Goal: Task Accomplishment & Management: Manage account settings

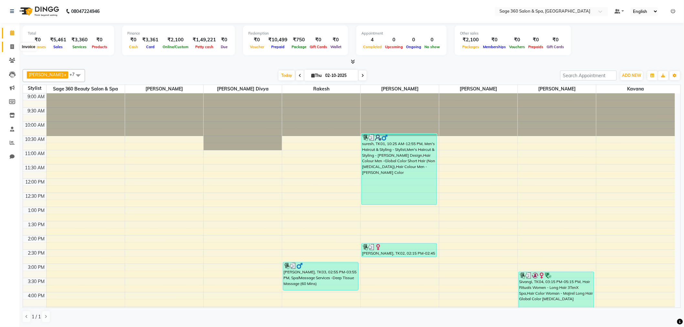
click at [12, 46] on icon at bounding box center [12, 46] width 4 height 5
select select "service"
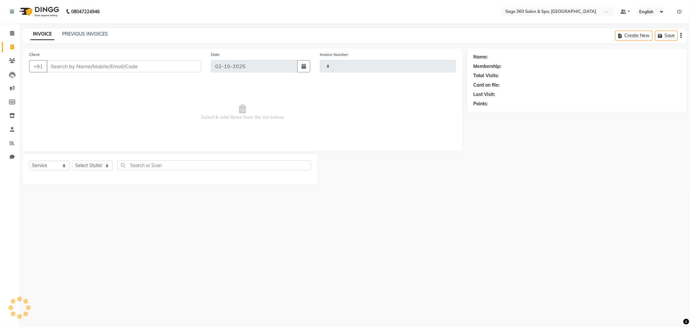
type input "1517"
select select "7678"
click at [97, 165] on select "Select Stylist" at bounding box center [92, 166] width 40 height 10
select select "68049"
click at [72, 161] on select "Select Stylist [PERSON_NAME] [PERSON_NAME] Kavana [PERSON_NAME] [PERSON_NAME] […" at bounding box center [99, 166] width 55 height 10
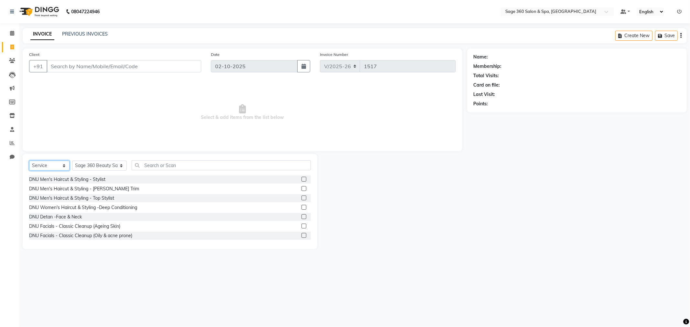
click at [59, 165] on select "Select Service Product Membership Package Voucher Prepaid Gift Card" at bounding box center [49, 166] width 40 height 10
select select "package"
click at [29, 161] on select "Select Service Product Membership Package Voucher Prepaid Gift Card" at bounding box center [49, 166] width 40 height 10
click at [157, 166] on input "text" at bounding box center [221, 165] width 179 height 10
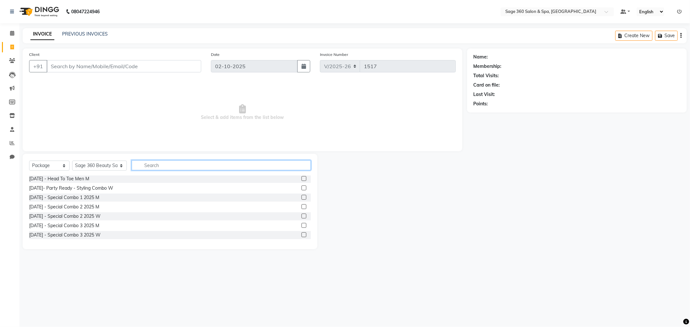
scroll to position [36, 0]
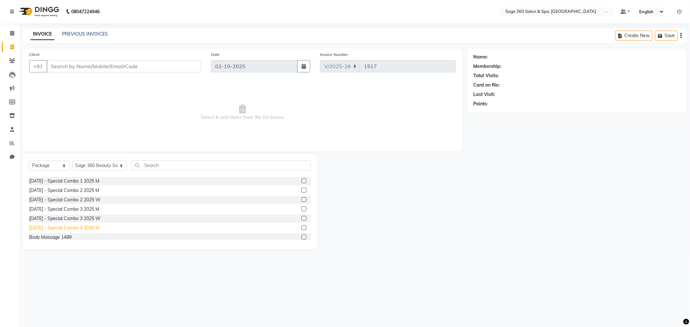
click at [80, 225] on div "[DATE] - Special Combo 4 2025 M" at bounding box center [64, 228] width 70 height 7
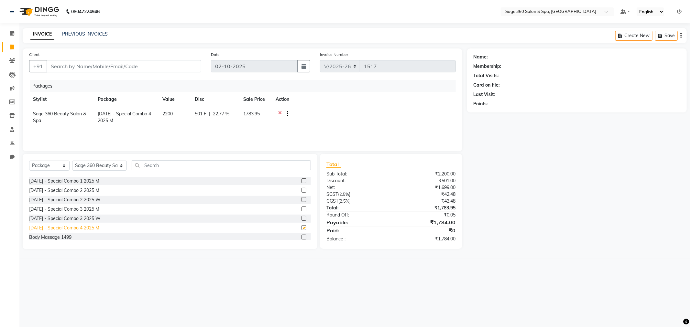
checkbox input "false"
click at [110, 167] on select "Select Stylist [PERSON_NAME] [PERSON_NAME] Kavana [PERSON_NAME] [PERSON_NAME] […" at bounding box center [99, 166] width 55 height 10
select select "68063"
click at [72, 161] on select "Select Stylist [PERSON_NAME] [PERSON_NAME] Kavana [PERSON_NAME] [PERSON_NAME] […" at bounding box center [99, 166] width 55 height 10
click at [194, 165] on input "text" at bounding box center [221, 165] width 179 height 10
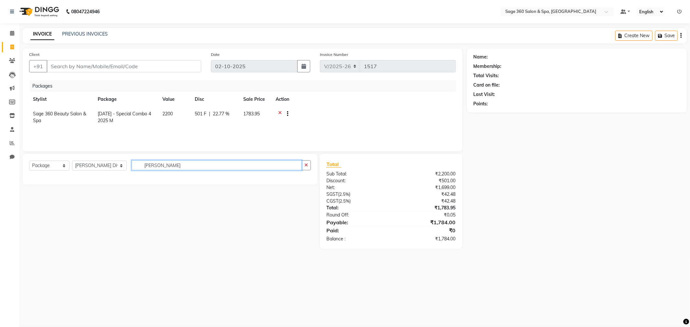
scroll to position [0, 0]
type input "b"
click at [159, 165] on input "pedi" at bounding box center [217, 165] width 170 height 10
type input "pedi"
click at [65, 164] on select "Select Service Product Membership Package Voucher Prepaid Gift Card" at bounding box center [49, 166] width 40 height 10
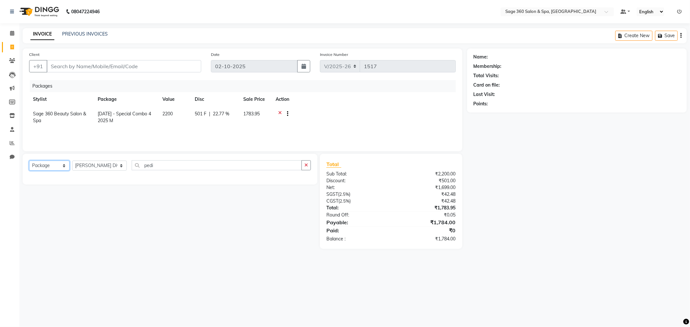
select select "service"
click at [29, 161] on select "Select Service Product Membership Package Voucher Prepaid Gift Card" at bounding box center [49, 166] width 40 height 10
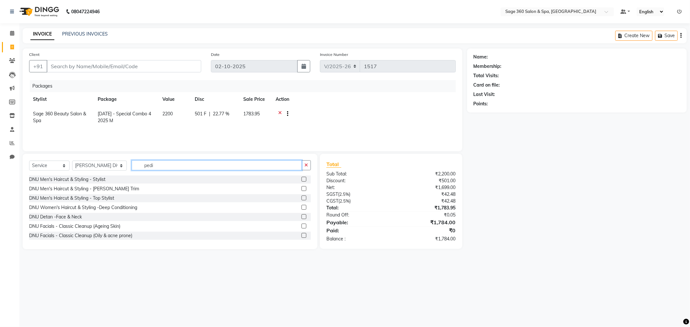
click at [165, 167] on input "pedi" at bounding box center [217, 165] width 170 height 10
type input "pedi"
click at [62, 209] on div "Pedicure -Bubblegum Pedicure" at bounding box center [61, 207] width 64 height 7
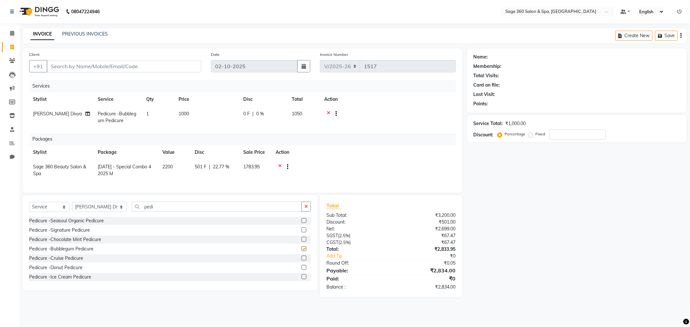
checkbox input "false"
click at [167, 253] on div "Pedicure -Bubblegum Pedicure" at bounding box center [170, 249] width 282 height 8
click at [327, 112] on icon at bounding box center [329, 115] width 4 height 8
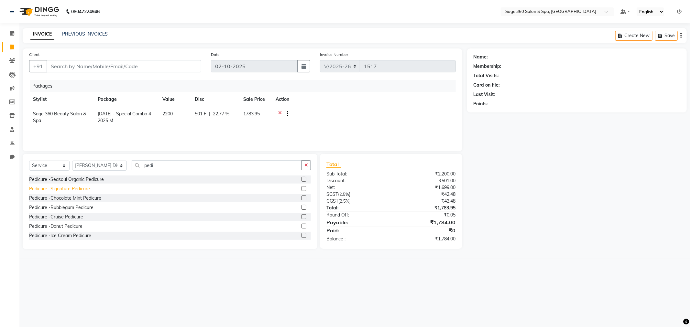
click at [70, 189] on div "Pedicure -Signature Pedicure" at bounding box center [59, 189] width 61 height 7
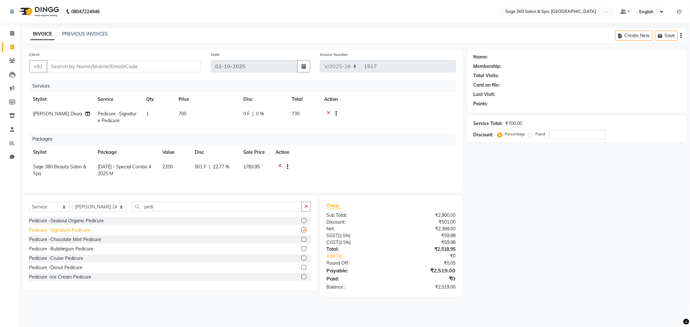
checkbox input "false"
click at [328, 112] on icon at bounding box center [329, 115] width 4 height 8
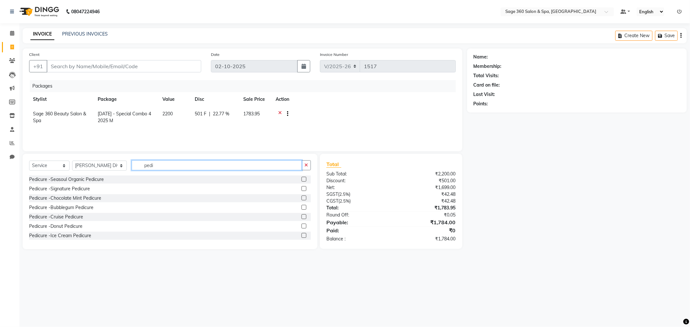
click at [152, 166] on input "pedi" at bounding box center [217, 165] width 170 height 10
type input "p"
type input "detan"
click at [55, 189] on div "Detan -Face & Neck" at bounding box center [50, 189] width 42 height 7
checkbox input "false"
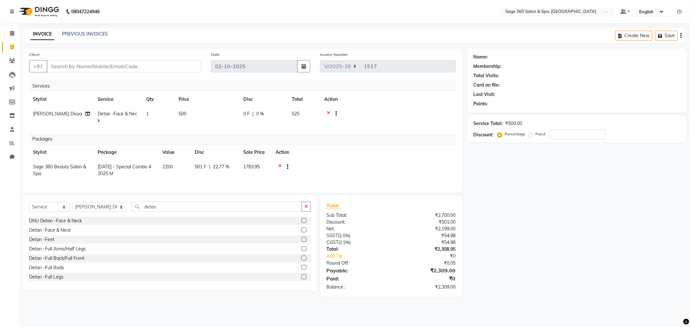
click at [329, 111] on icon at bounding box center [329, 115] width 4 height 8
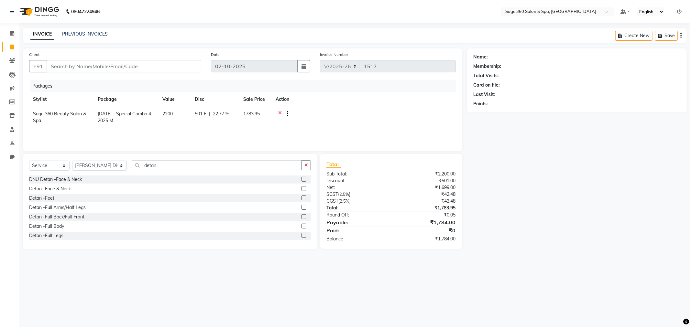
click at [277, 112] on div at bounding box center [363, 115] width 176 height 8
click at [279, 112] on icon at bounding box center [280, 115] width 4 height 8
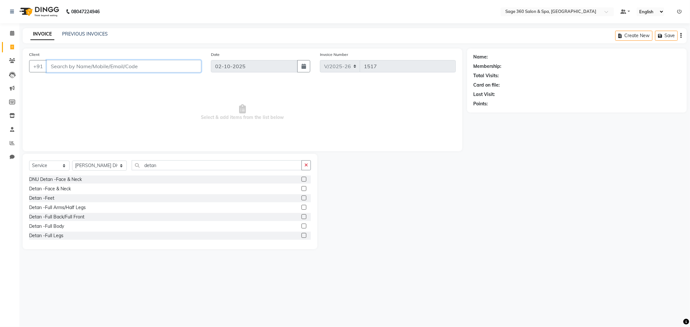
click at [114, 65] on input "Client" at bounding box center [124, 66] width 155 height 12
paste input "9036049491"
type input "9036049491"
click at [63, 165] on select "Select Service Product Membership Package Voucher Prepaid Gift Card" at bounding box center [49, 166] width 40 height 10
click at [29, 161] on select "Select Service Product Membership Package Voucher Prepaid Gift Card" at bounding box center [49, 166] width 40 height 10
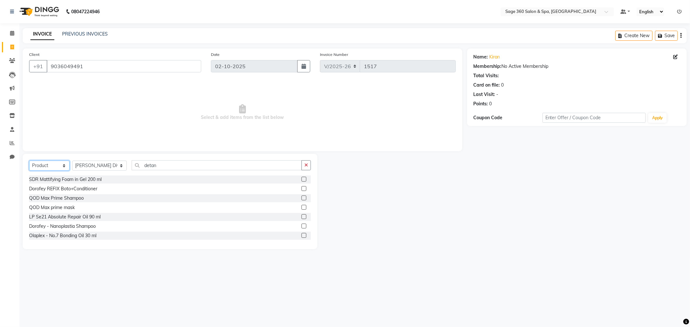
click at [63, 166] on select "Select Service Product Membership Package Voucher Prepaid Gift Card" at bounding box center [49, 166] width 40 height 10
select select "P"
click at [29, 161] on select "Select Service Product Membership Package Voucher Prepaid Gift Card" at bounding box center [49, 166] width 40 height 10
click at [61, 165] on select "Select Service Product Membership Package Voucher Prepaid Gift Card" at bounding box center [49, 166] width 40 height 10
click at [29, 161] on select "Select Service Product Membership Package Voucher Prepaid Gift Card" at bounding box center [49, 166] width 40 height 10
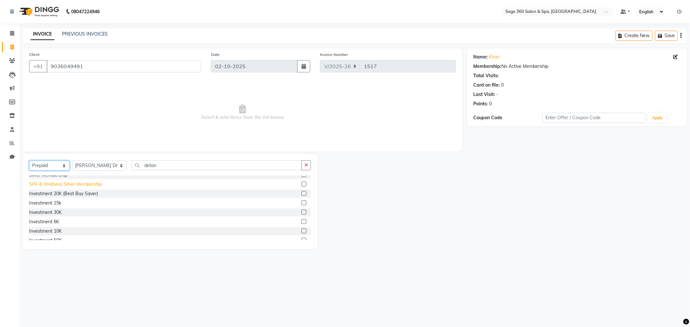
scroll to position [36, 0]
click at [49, 210] on div "Investment 6K" at bounding box center [44, 209] width 30 height 7
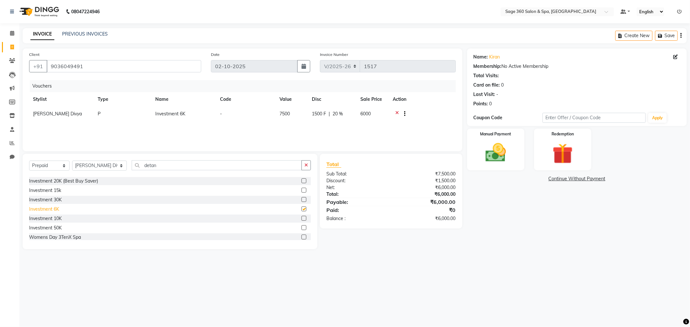
checkbox input "false"
click at [64, 166] on select "Select Service Product Membership Package Voucher Prepaid Gift Card" at bounding box center [49, 166] width 40 height 10
select select "package"
click at [29, 161] on select "Select Service Product Membership Package Voucher Prepaid Gift Card" at bounding box center [49, 166] width 40 height 10
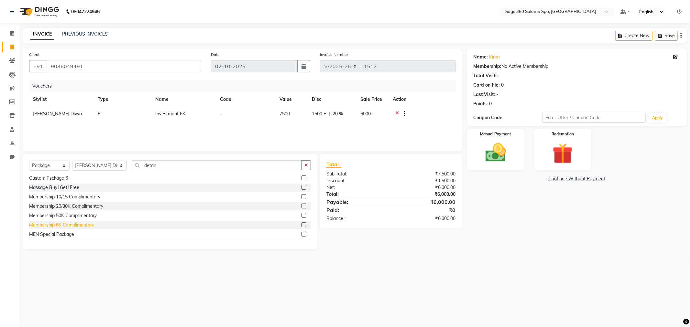
click at [60, 225] on div "Membership 6K Complimentary" at bounding box center [61, 225] width 65 height 7
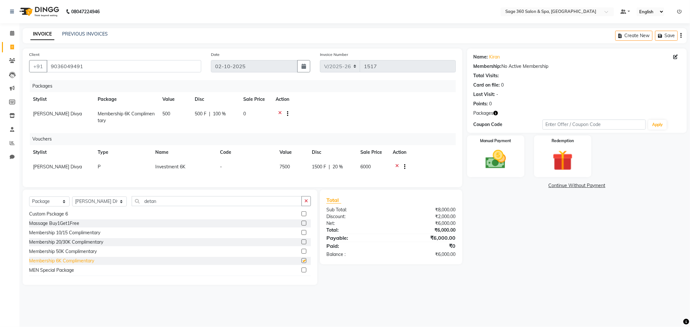
checkbox input "false"
click at [513, 156] on div "Manual Payment" at bounding box center [495, 156] width 59 height 43
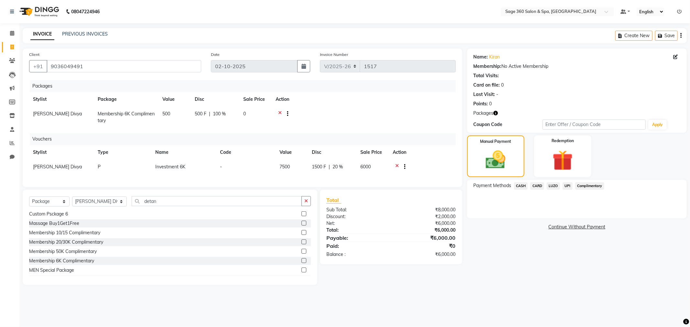
click at [566, 186] on span "UPI" at bounding box center [567, 185] width 10 height 7
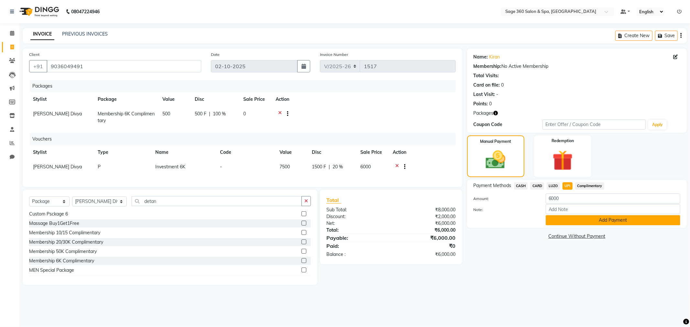
click at [569, 217] on button "Add Payment" at bounding box center [612, 220] width 135 height 10
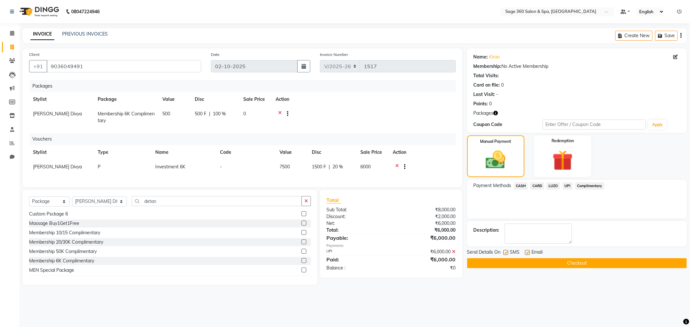
click at [527, 252] on label at bounding box center [527, 252] width 5 height 5
click at [527, 252] on input "checkbox" at bounding box center [527, 253] width 4 height 4
checkbox input "false"
click at [553, 263] on button "Checkout" at bounding box center [577, 263] width 220 height 10
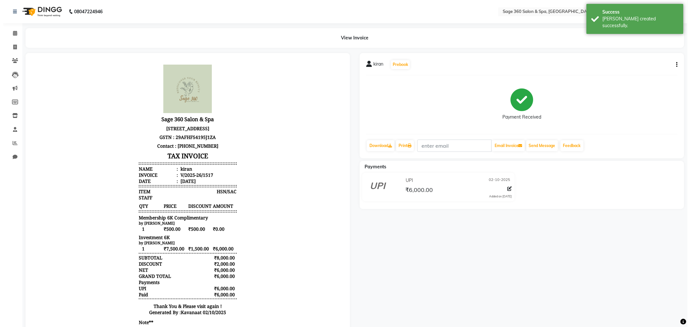
scroll to position [5, 0]
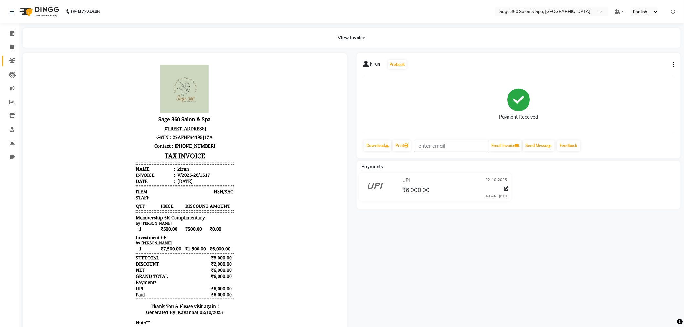
click at [13, 56] on link "Clients" at bounding box center [10, 61] width 16 height 11
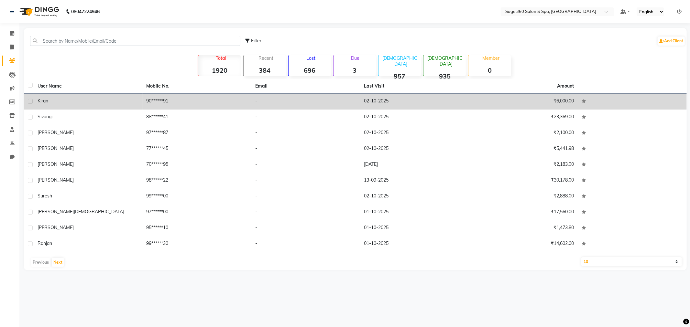
click at [125, 98] on div "kiran" at bounding box center [88, 101] width 101 height 7
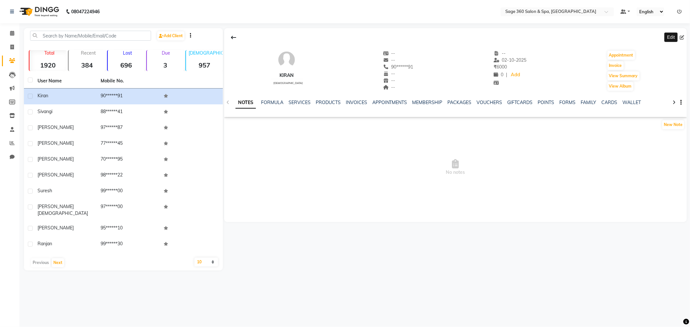
click at [682, 37] on icon at bounding box center [681, 37] width 5 height 5
select select "[DEMOGRAPHIC_DATA]"
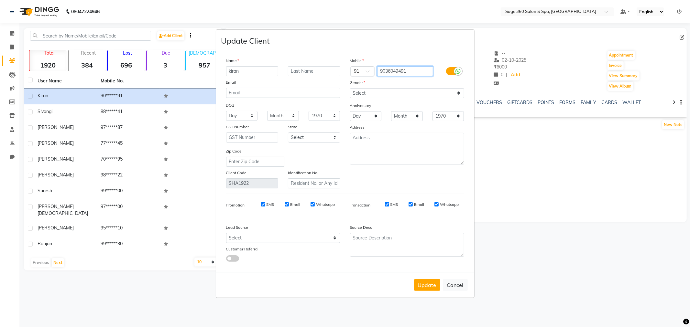
drag, startPoint x: 415, startPoint y: 70, endPoint x: 332, endPoint y: 70, distance: 82.8
click at [332, 70] on div "Name [PERSON_NAME] Email DOB Day 01 02 03 04 05 06 07 08 09 10 11 12 13 14 15 1…" at bounding box center [345, 122] width 248 height 131
click at [427, 286] on button "Update" at bounding box center [427, 285] width 26 height 12
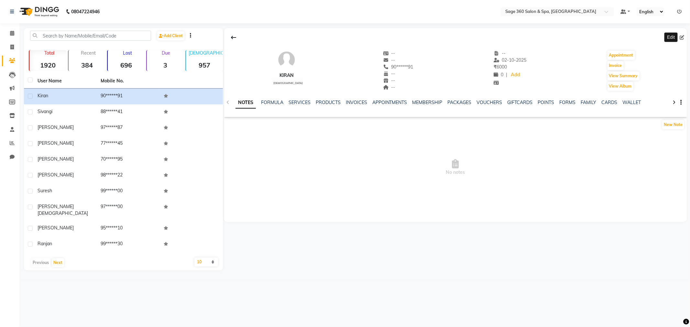
click at [683, 37] on icon at bounding box center [681, 37] width 5 height 5
select select "[DEMOGRAPHIC_DATA]"
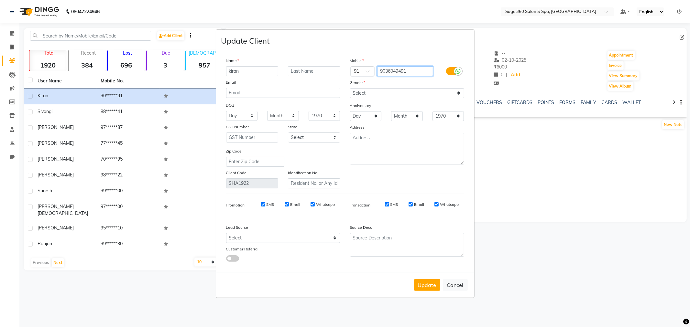
drag, startPoint x: 414, startPoint y: 70, endPoint x: 337, endPoint y: 70, distance: 77.0
click at [337, 70] on div "Name [PERSON_NAME] Email DOB Day 01 02 03 04 05 06 07 08 09 10 11 12 13 14 15 1…" at bounding box center [345, 122] width 248 height 131
click at [425, 287] on button "Update" at bounding box center [427, 285] width 26 height 12
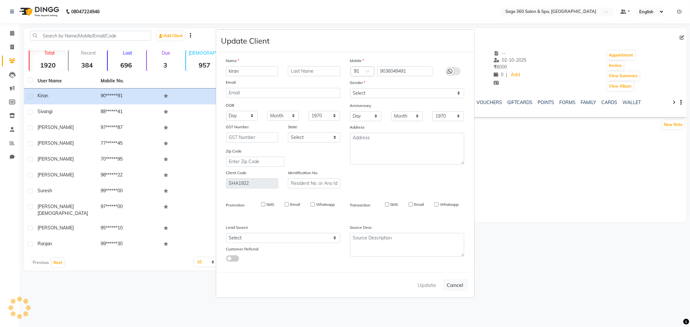
select select
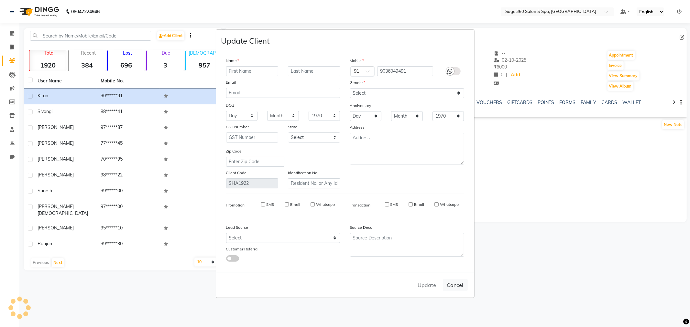
select select
checkbox input "false"
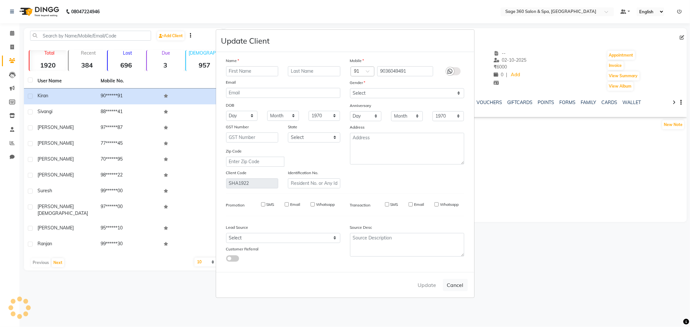
checkbox input "false"
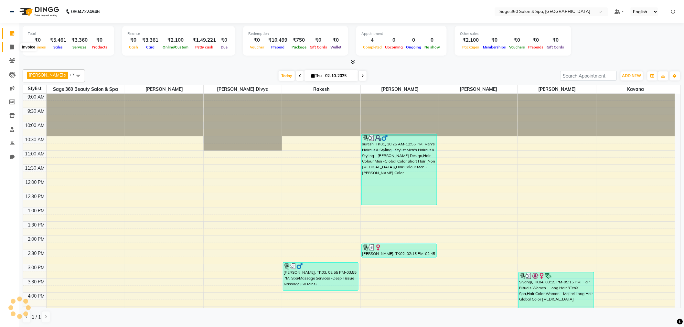
click at [12, 46] on icon at bounding box center [12, 47] width 4 height 5
select select "service"
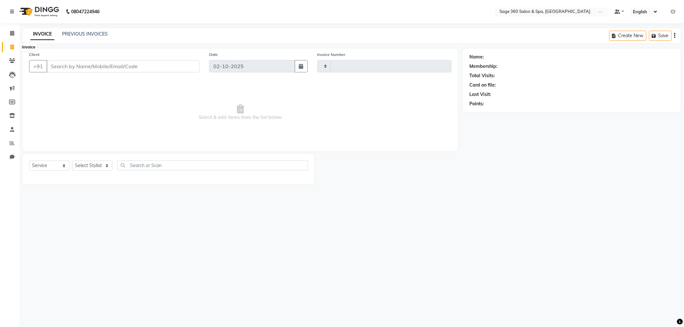
type input "1517"
select select "7678"
click at [159, 65] on input "Client" at bounding box center [124, 66] width 155 height 12
click at [110, 165] on select "Select Stylist [PERSON_NAME] [PERSON_NAME] Kavana [PERSON_NAME] [PERSON_NAME] […" at bounding box center [99, 166] width 55 height 10
select select "68063"
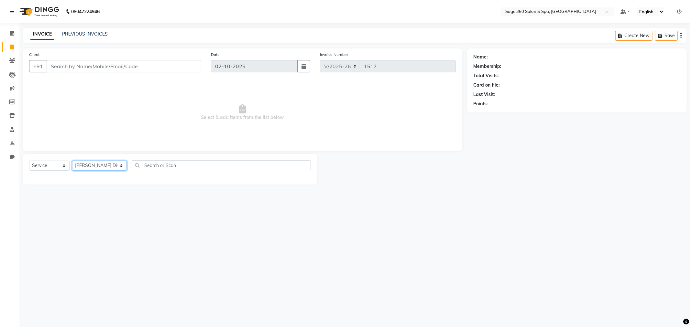
click at [72, 161] on select "Select Stylist [PERSON_NAME] [PERSON_NAME] Kavana [PERSON_NAME] [PERSON_NAME] […" at bounding box center [99, 166] width 55 height 10
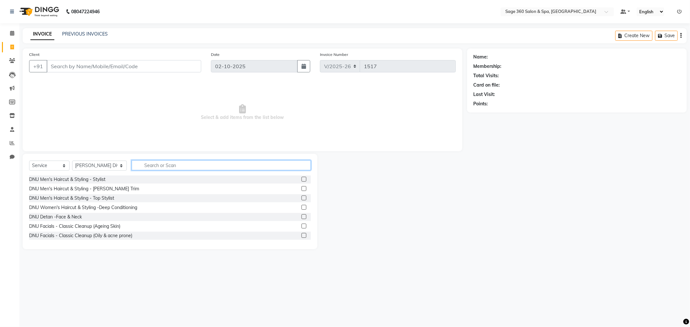
click at [148, 167] on input "text" at bounding box center [221, 165] width 179 height 10
type input "hair"
click at [59, 234] on div "Men's Haircut & Styling - Stylist" at bounding box center [61, 235] width 65 height 7
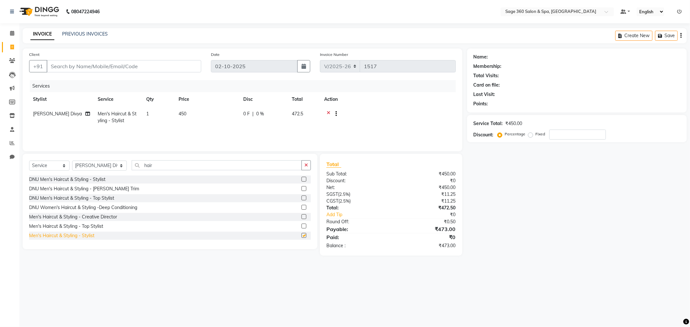
checkbox input "false"
click at [248, 166] on input "hair" at bounding box center [217, 165] width 170 height 10
type input "h"
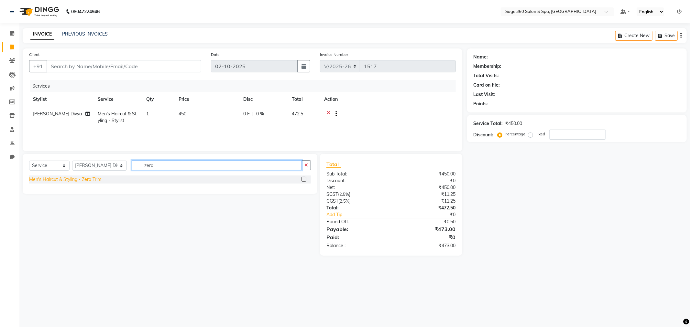
type input "zero"
click at [61, 177] on div "Men's Haircut & Styling - Zero Trim" at bounding box center [65, 179] width 72 height 7
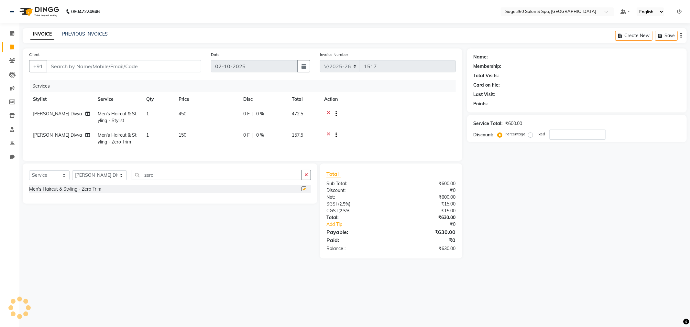
checkbox input "false"
click at [218, 180] on input "zero" at bounding box center [217, 175] width 170 height 10
type input "z"
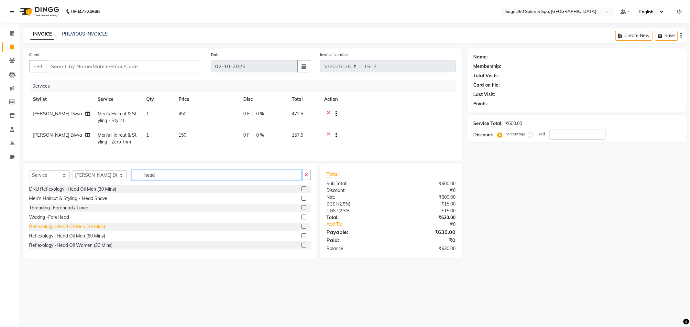
type input "head"
click at [81, 230] on div "Reflexology -Head Oil Men (30 Mins)" at bounding box center [67, 226] width 76 height 7
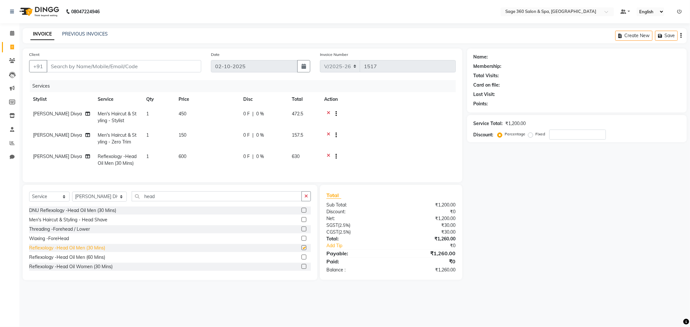
checkbox input "false"
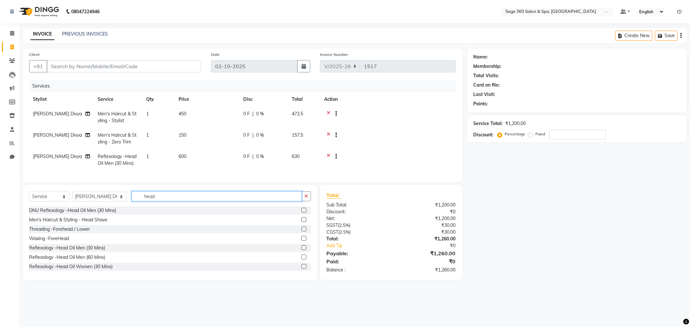
click at [202, 200] on input "head" at bounding box center [217, 196] width 170 height 10
type input "h"
type input "pedi"
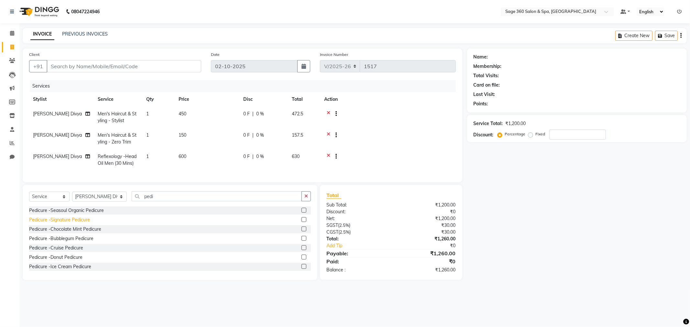
click at [40, 223] on div "Pedicure -Signature Pedicure" at bounding box center [59, 220] width 61 height 7
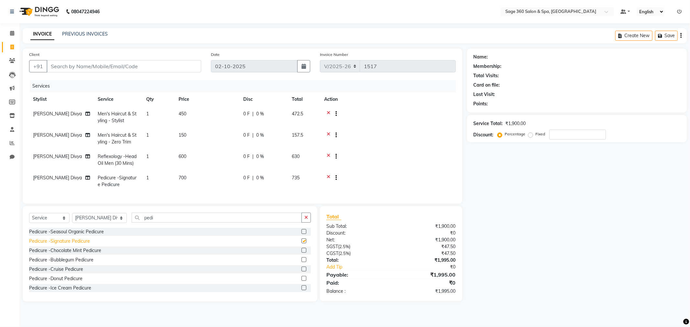
checkbox input "false"
click at [181, 223] on input "pedi" at bounding box center [217, 218] width 170 height 10
type input "p"
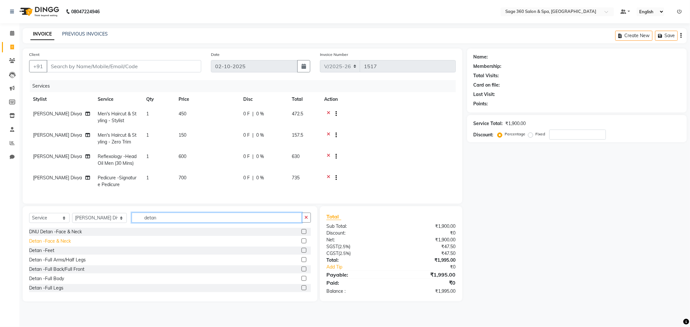
type input "detan"
click at [66, 245] on div "Detan -Face & Neck" at bounding box center [50, 241] width 42 height 7
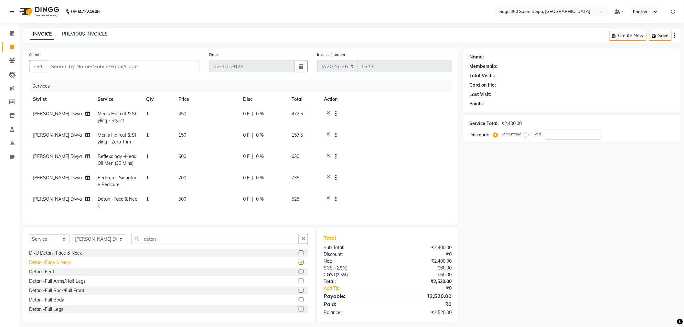
checkbox input "false"
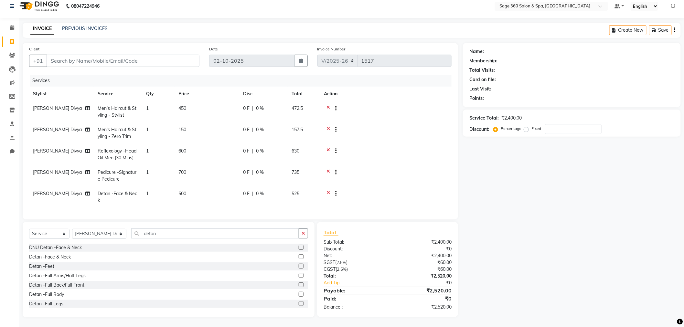
scroll to position [11, 0]
click at [328, 190] on icon at bounding box center [329, 194] width 4 height 8
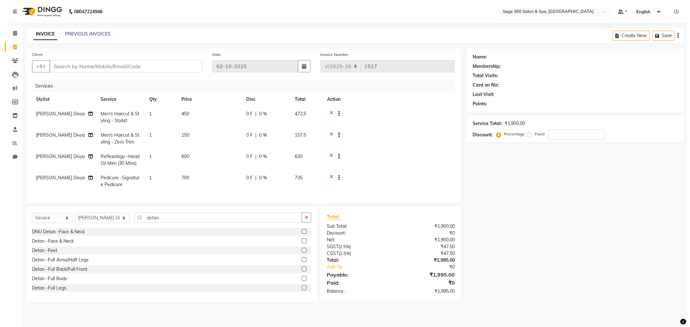
scroll to position [0, 0]
click at [104, 68] on input "Client" at bounding box center [124, 66] width 155 height 12
type input "9"
type input "0"
type input "9036049491"
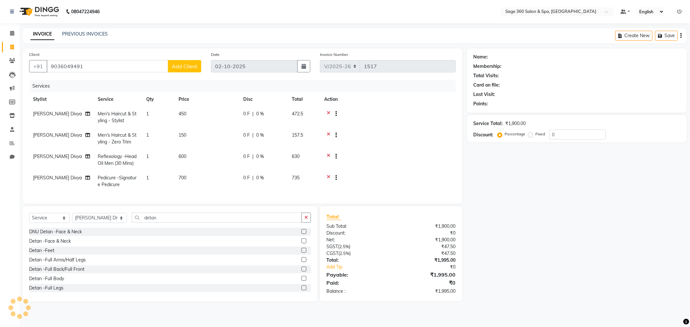
click at [193, 69] on span "Add Client" at bounding box center [185, 66] width 26 height 6
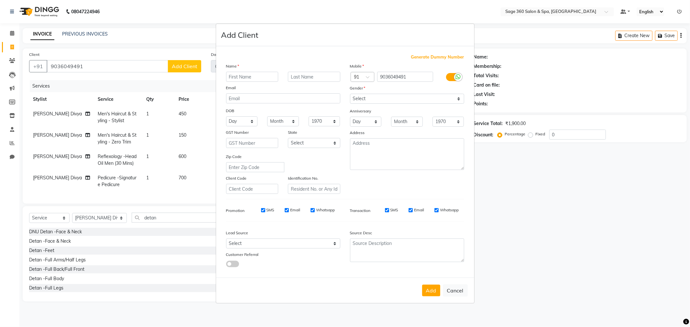
click at [262, 80] on input "text" at bounding box center [252, 77] width 52 height 10
type input "k"
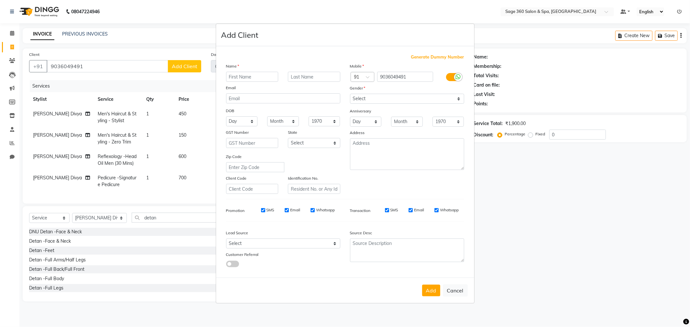
type input "k"
type input "kiran"
click at [449, 99] on select "Select Male Female Other Prefer Not To Say" at bounding box center [407, 99] width 114 height 10
select select "[DEMOGRAPHIC_DATA]"
click at [350, 94] on select "Select Male Female Other Prefer Not To Say" at bounding box center [407, 99] width 114 height 10
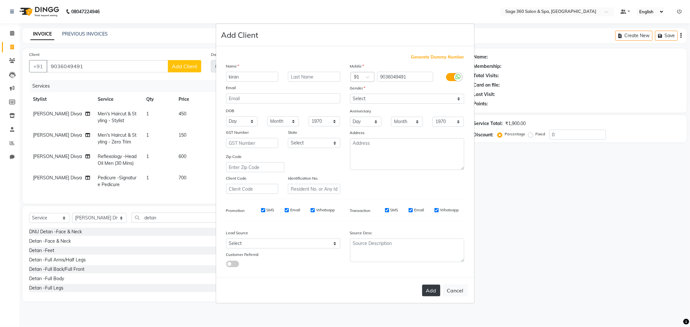
click at [428, 288] on button "Add" at bounding box center [431, 291] width 18 height 12
type input "90******91"
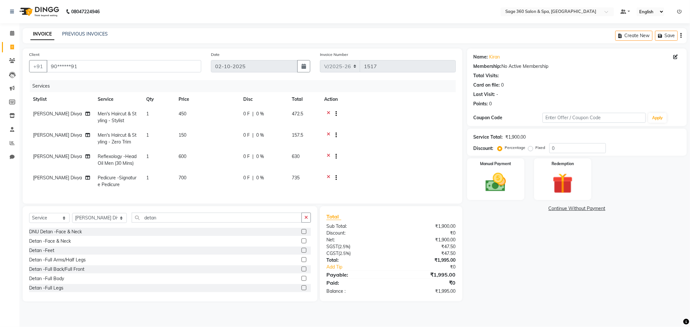
click at [65, 112] on td "[PERSON_NAME] Divya" at bounding box center [61, 117] width 65 height 21
select select "68063"
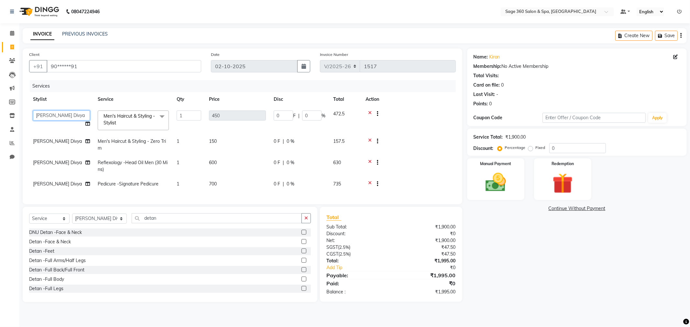
click at [63, 115] on select "Ali Gagan Julie Rai Kavana Nadeem Padmja Mitta Paramjot Pavithra Satish Rakesh …" at bounding box center [61, 116] width 57 height 10
click at [63, 142] on span "[PERSON_NAME] Divya" at bounding box center [57, 141] width 49 height 6
select select "68063"
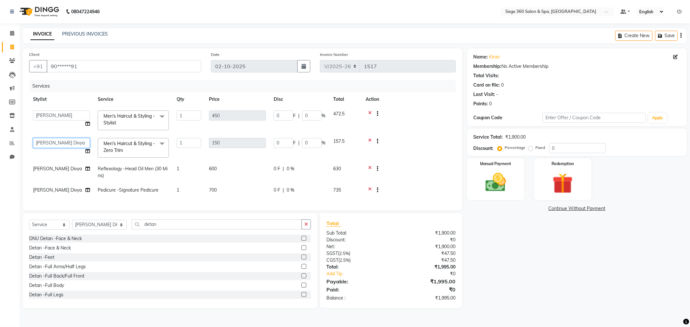
click at [65, 142] on select "Ali Gagan Julie Rai Kavana Nadeem Padmja Mitta Paramjot Pavithra Satish Rakesh …" at bounding box center [61, 143] width 57 height 10
click at [673, 56] on icon at bounding box center [675, 57] width 5 height 5
select select "[DEMOGRAPHIC_DATA]"
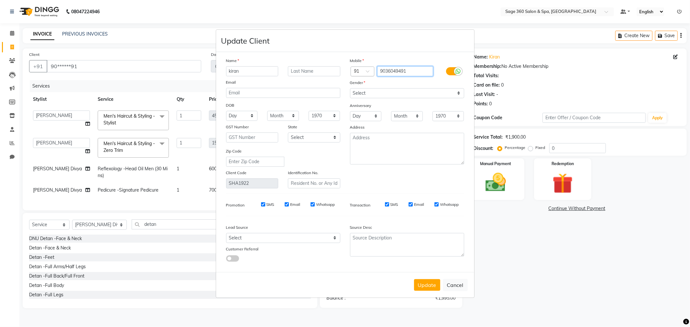
drag, startPoint x: 413, startPoint y: 70, endPoint x: 361, endPoint y: 72, distance: 51.8
click at [361, 72] on div "Country Code × 91 9036049491" at bounding box center [407, 71] width 124 height 10
click at [427, 281] on button "Update" at bounding box center [427, 285] width 26 height 12
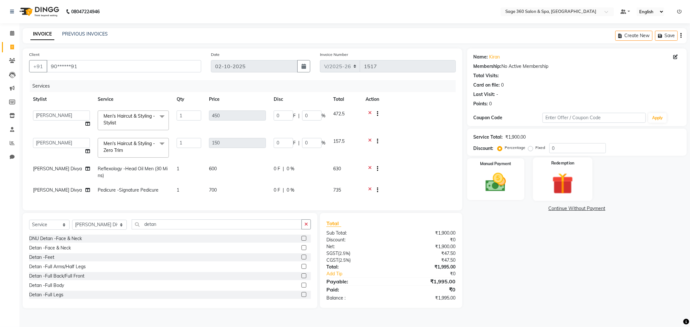
click at [571, 177] on img at bounding box center [562, 183] width 35 height 27
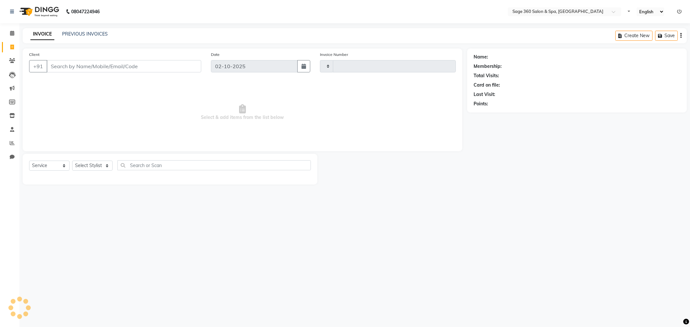
select select "service"
type input "1518"
select select "7678"
click at [66, 70] on input "Client" at bounding box center [124, 66] width 155 height 12
paste input "9036049491"
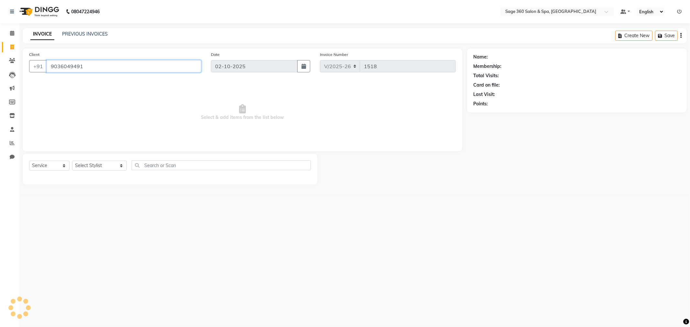
type input "9036049491"
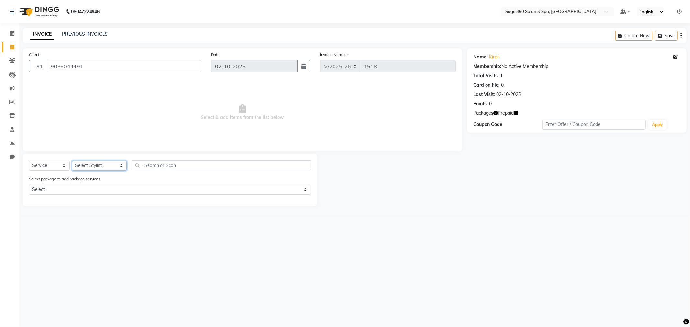
click at [98, 164] on select "Select Stylist [PERSON_NAME] [PERSON_NAME] Kavana [PERSON_NAME] [PERSON_NAME] […" at bounding box center [99, 166] width 55 height 10
select select "83083"
click at [72, 161] on select "Select Stylist [PERSON_NAME] [PERSON_NAME] Kavana [PERSON_NAME] [PERSON_NAME] […" at bounding box center [99, 166] width 55 height 10
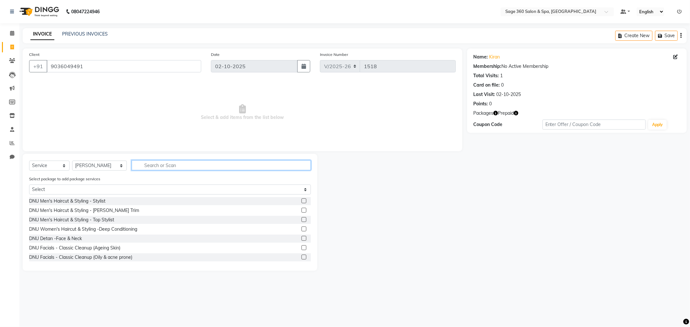
click at [154, 165] on input "text" at bounding box center [221, 165] width 179 height 10
type input "hair"
click at [83, 261] on div "Men's Haircut & Styling - Stylist" at bounding box center [170, 257] width 282 height 8
click at [88, 258] on div "Men's Haircut & Styling - Stylist" at bounding box center [61, 257] width 65 height 7
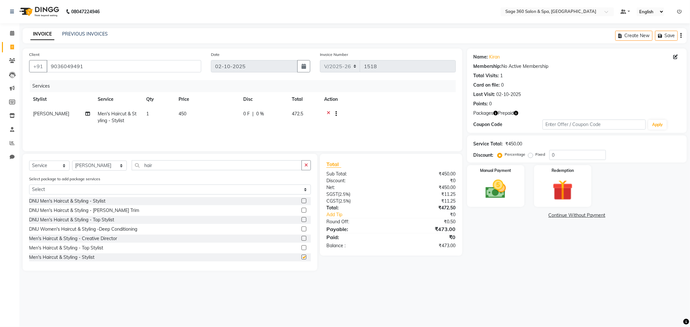
checkbox input "false"
drag, startPoint x: 182, startPoint y: 161, endPoint x: 182, endPoint y: 165, distance: 4.3
click at [182, 163] on input "hair" at bounding box center [217, 165] width 170 height 10
type input "h"
type input "r"
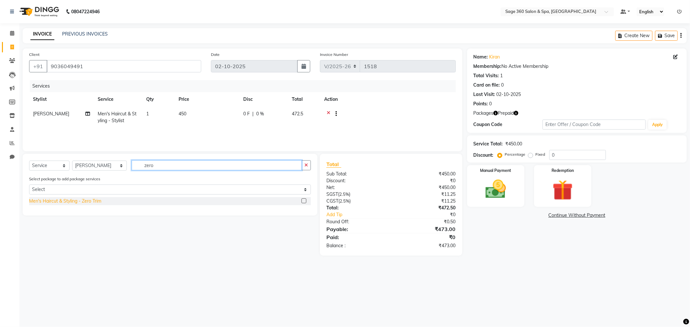
type input "zero"
click at [79, 203] on div "Men's Haircut & Styling - Zero Trim" at bounding box center [65, 201] width 72 height 7
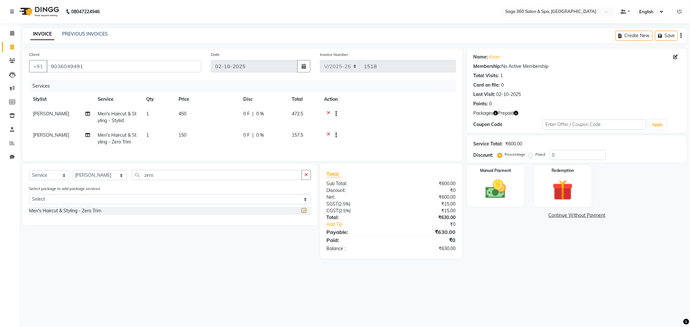
checkbox input "false"
click at [175, 179] on input "zero" at bounding box center [217, 175] width 170 height 10
type input "z"
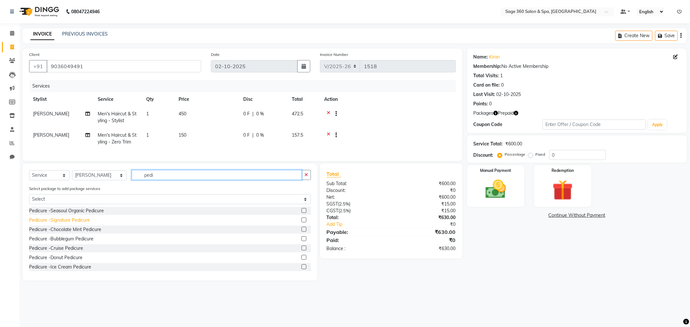
type input "pedi"
click at [75, 224] on div "Pedicure -Signature Pedicure" at bounding box center [59, 220] width 61 height 7
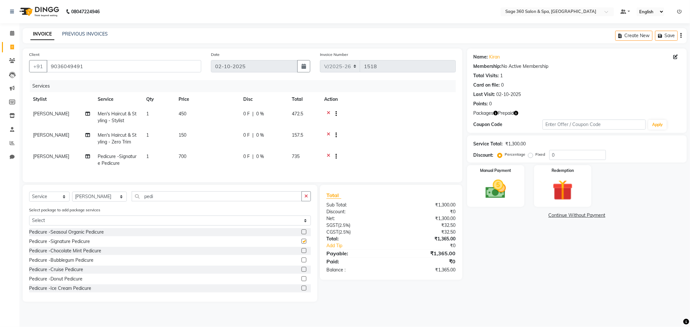
checkbox input "false"
click at [172, 200] on input "pedi" at bounding box center [217, 196] width 170 height 10
type input "p"
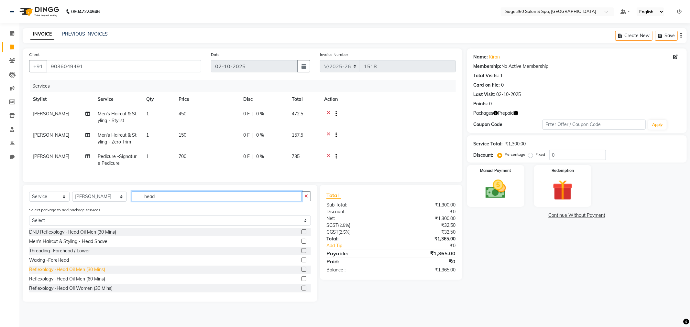
type input "head"
click at [60, 273] on div "Reflexology -Head Oil Men (30 Mins)" at bounding box center [67, 269] width 76 height 7
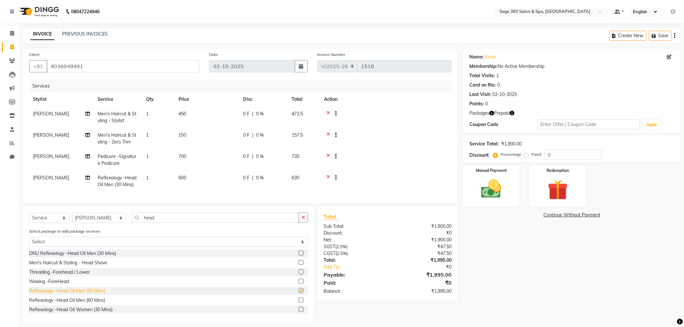
checkbox input "false"
click at [37, 159] on span "[PERSON_NAME]" at bounding box center [51, 157] width 36 height 6
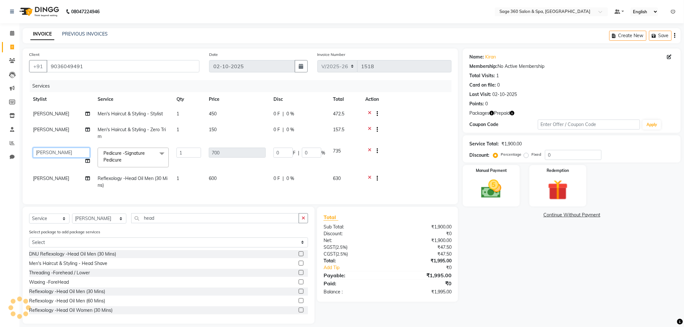
click at [53, 151] on select "Ali Gagan Julie Rai Kavana Nadeem Padmja Mitta Paramjot Pavithra Satish Rakesh …" at bounding box center [61, 153] width 57 height 10
select select "68063"
click at [33, 179] on span "[PERSON_NAME]" at bounding box center [51, 179] width 36 height 6
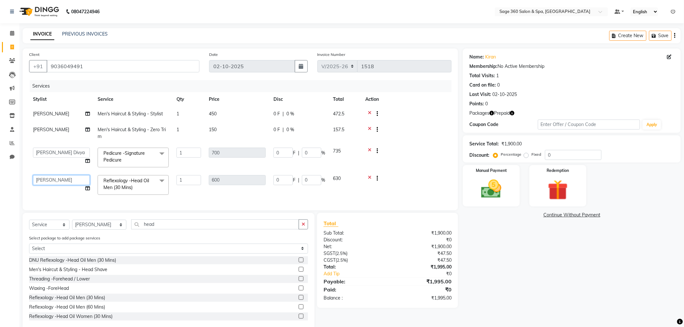
click at [59, 185] on select "Ali Gagan Julie Rai Kavana Nadeem Padmja Mitta Paramjot Pavithra Satish Rakesh …" at bounding box center [61, 180] width 57 height 10
select select "68063"
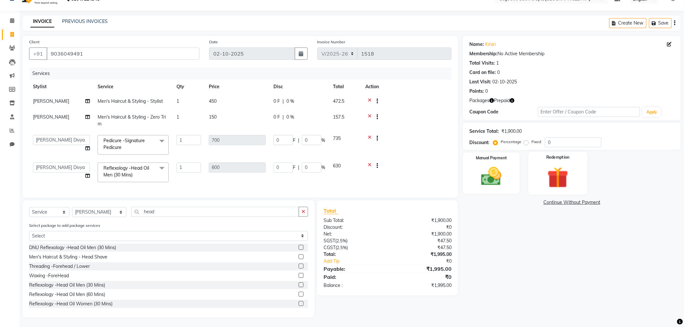
click at [570, 165] on img at bounding box center [558, 178] width 34 height 26
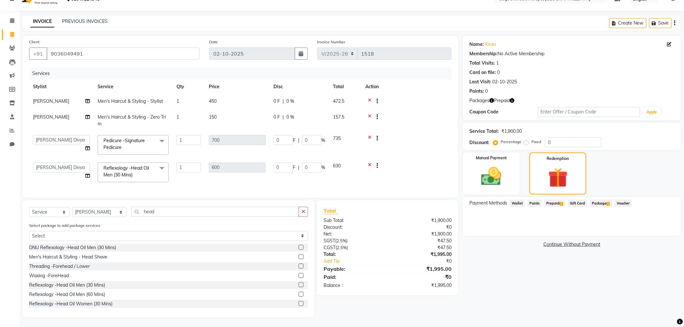
click at [559, 200] on span "Prepaid 1" at bounding box center [554, 203] width 21 height 7
click at [661, 224] on button "Add" at bounding box center [659, 229] width 24 height 11
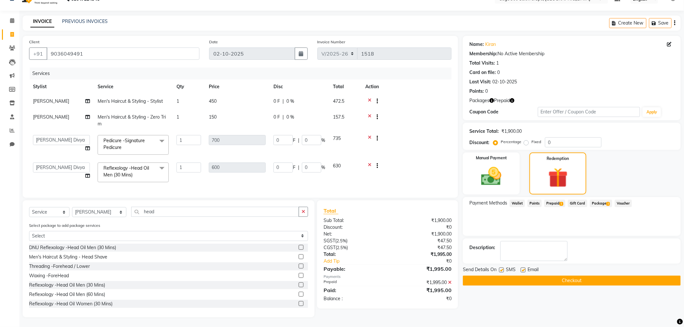
click at [525, 268] on label at bounding box center [523, 270] width 5 height 5
click at [525, 268] on input "checkbox" at bounding box center [523, 270] width 4 height 4
checkbox input "false"
click at [535, 276] on button "Checkout" at bounding box center [572, 281] width 218 height 10
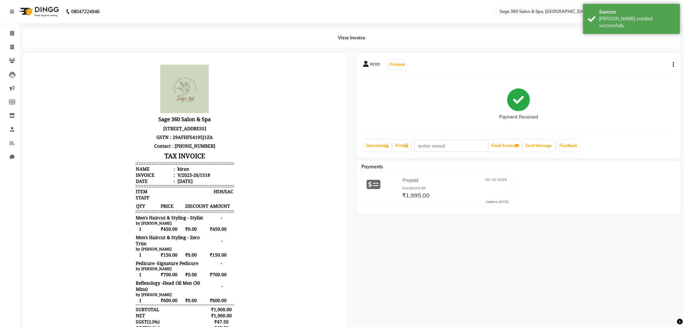
scroll to position [5, 0]
click at [11, 48] on icon at bounding box center [12, 47] width 4 height 5
select select "service"
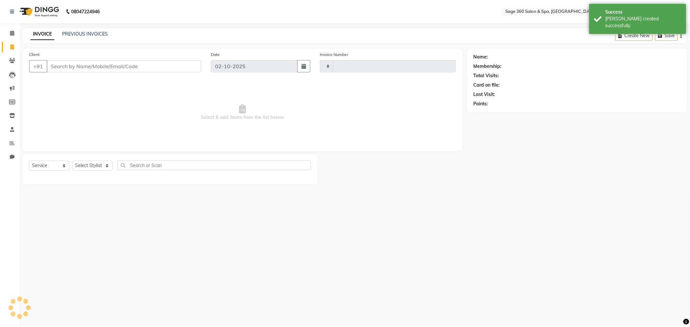
type input "1519"
select select "7678"
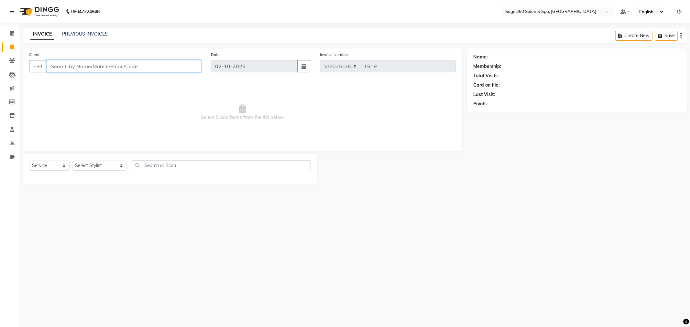
paste input "9036049491"
type input "9036049491"
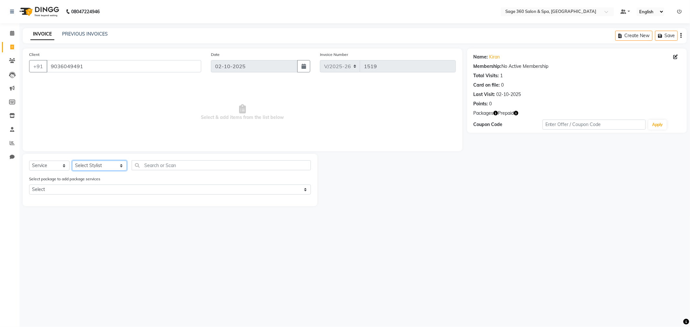
click at [91, 167] on select "Select Stylist [PERSON_NAME] [PERSON_NAME] Kavana [PERSON_NAME] [PERSON_NAME] […" at bounding box center [99, 166] width 55 height 10
click at [72, 161] on select "Select Stylist [PERSON_NAME] [PERSON_NAME] Kavana [PERSON_NAME] [PERSON_NAME] […" at bounding box center [99, 166] width 55 height 10
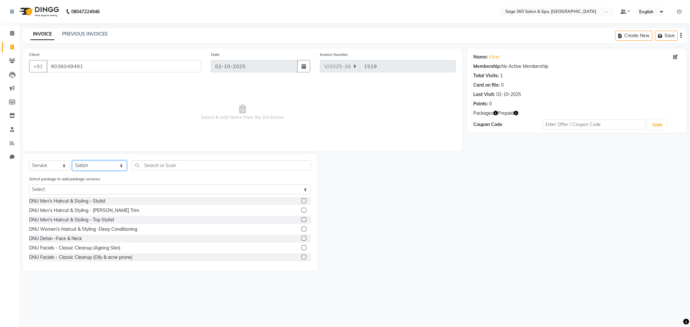
click at [107, 163] on select "Select Stylist [PERSON_NAME] [PERSON_NAME] Kavana [PERSON_NAME] [PERSON_NAME] […" at bounding box center [99, 166] width 55 height 10
select select "68063"
click at [72, 161] on select "Select Stylist [PERSON_NAME] [PERSON_NAME] Kavana [PERSON_NAME] [PERSON_NAME] […" at bounding box center [99, 166] width 55 height 10
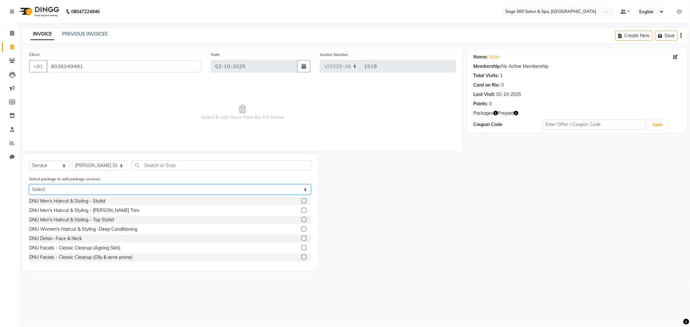
click at [94, 187] on select "Select Membership 6K Complimentary" at bounding box center [170, 190] width 282 height 10
click at [29, 185] on select "Select Membership 6K Complimentary" at bounding box center [170, 190] width 282 height 10
click at [91, 186] on select "Select Membership 6K Complimentary" at bounding box center [170, 190] width 282 height 10
select select "1: Object"
click at [29, 185] on select "Select Membership 6K Complimentary" at bounding box center [170, 190] width 282 height 10
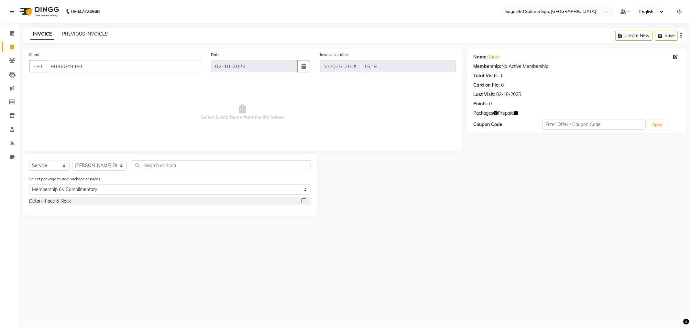
click at [83, 202] on div "Detan -Face & Neck" at bounding box center [170, 201] width 282 height 8
click at [57, 200] on div "Detan -Face & Neck" at bounding box center [50, 201] width 42 height 7
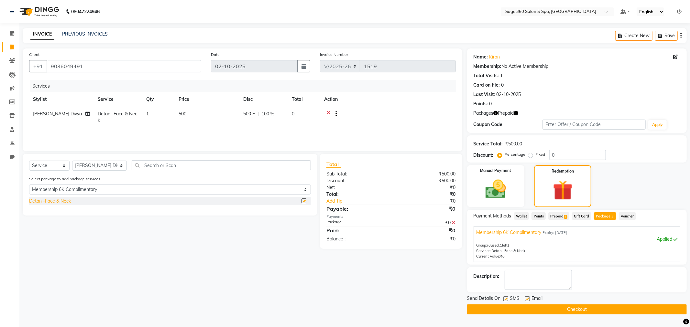
checkbox input "false"
click at [527, 299] on label at bounding box center [527, 298] width 5 height 5
click at [527, 299] on input "checkbox" at bounding box center [527, 299] width 4 height 4
checkbox input "false"
click at [535, 309] on button "Checkout" at bounding box center [577, 310] width 220 height 10
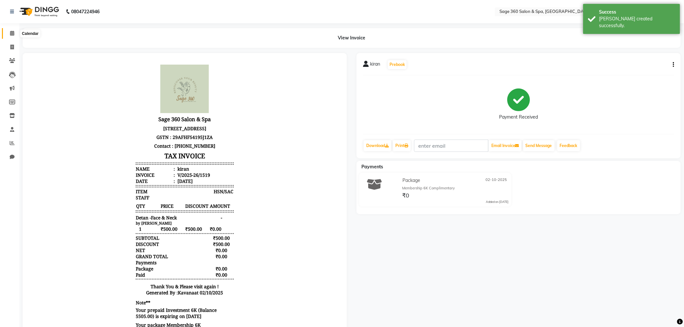
click at [11, 37] on span at bounding box center [11, 33] width 11 height 7
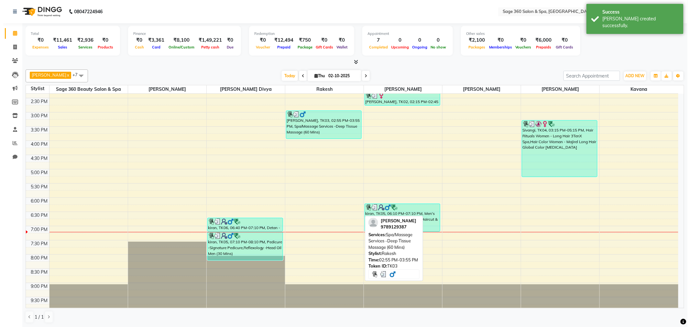
scroll to position [156, 0]
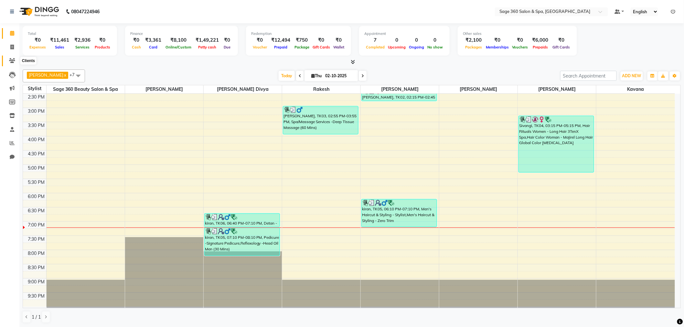
click at [12, 60] on icon at bounding box center [12, 60] width 6 height 5
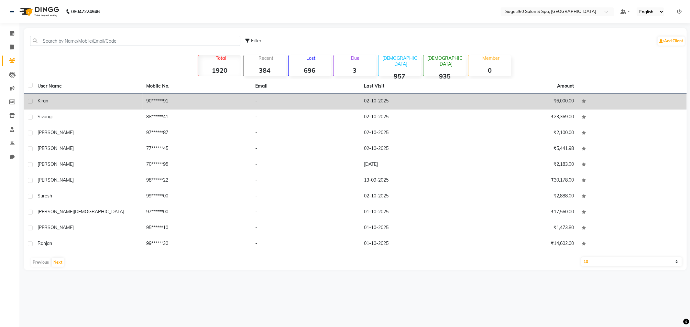
click at [148, 96] on td "90******91" at bounding box center [197, 102] width 109 height 16
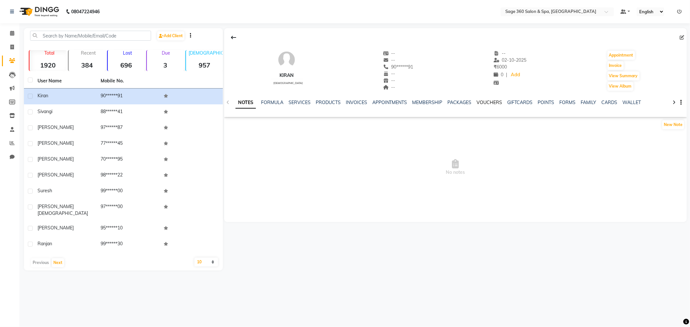
click at [490, 100] on link "VOUCHERS" at bounding box center [490, 103] width 26 height 6
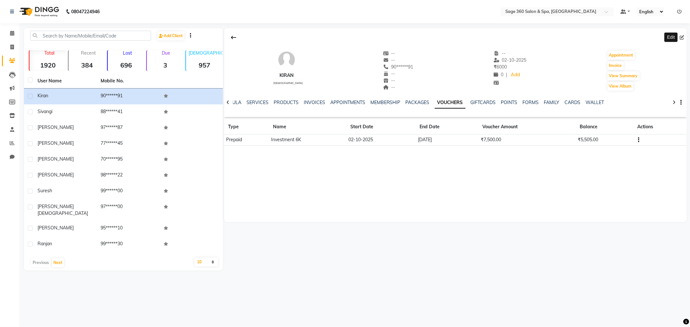
click at [680, 37] on icon at bounding box center [681, 37] width 5 height 5
select select "[DEMOGRAPHIC_DATA]"
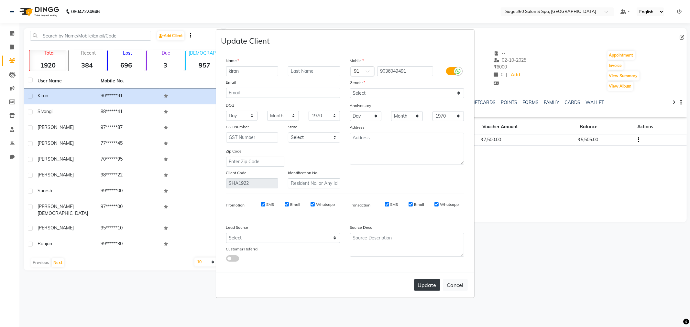
click at [427, 287] on button "Update" at bounding box center [427, 285] width 26 height 12
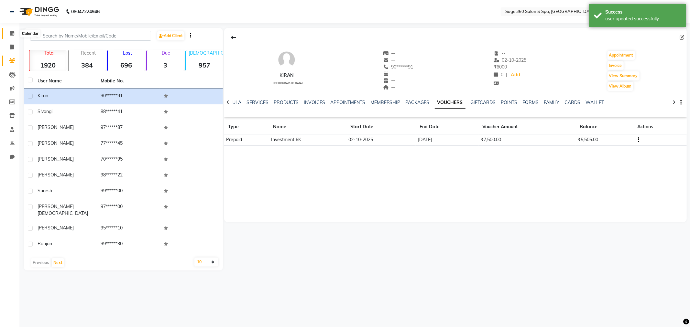
click at [11, 32] on icon at bounding box center [12, 33] width 4 height 5
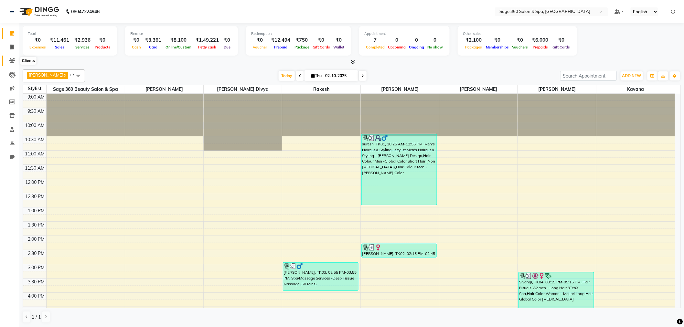
click at [8, 59] on span at bounding box center [11, 60] width 11 height 7
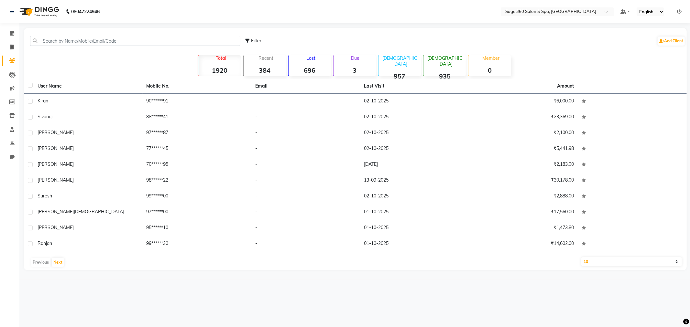
click at [191, 93] on th "Mobile No." at bounding box center [197, 86] width 109 height 15
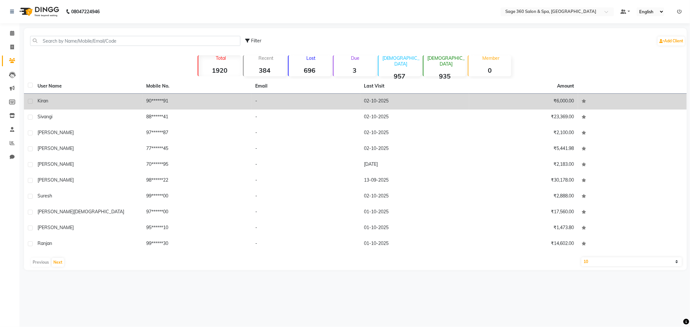
click at [192, 96] on td "90******91" at bounding box center [197, 102] width 109 height 16
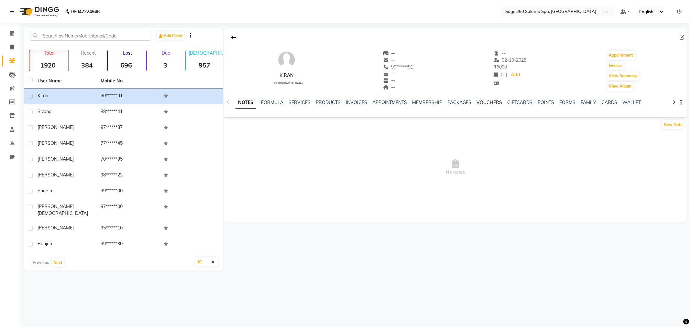
click at [488, 105] on link "VOUCHERS" at bounding box center [490, 103] width 26 height 6
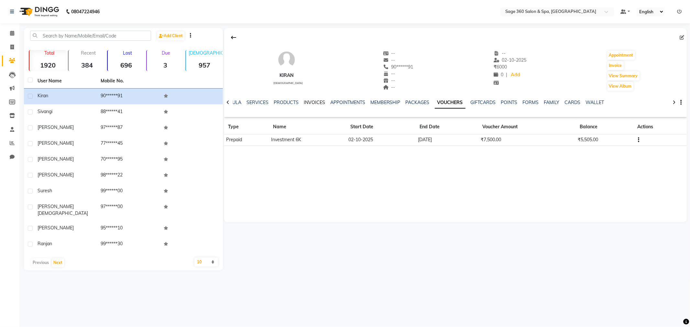
click at [313, 102] on link "INVOICES" at bounding box center [314, 103] width 21 height 6
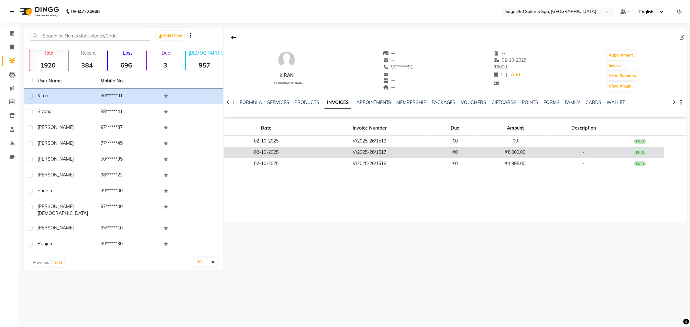
click at [643, 152] on div "PAID" at bounding box center [640, 152] width 12 height 5
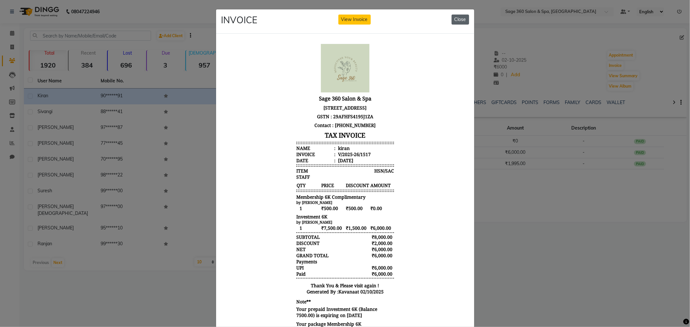
click at [461, 19] on button "Close" at bounding box center [459, 20] width 17 height 10
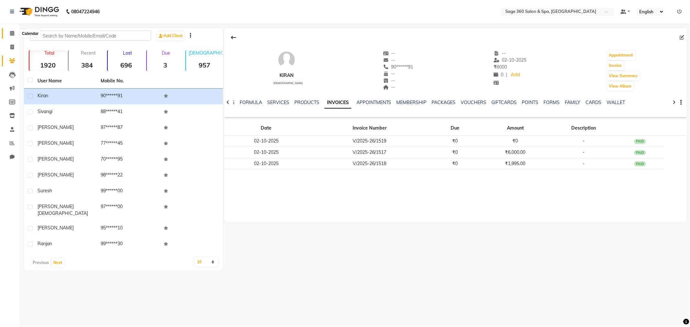
click at [13, 33] on icon at bounding box center [12, 33] width 4 height 5
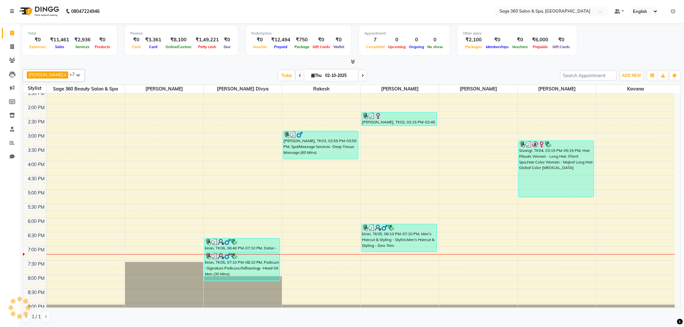
scroll to position [144, 0]
